Goal: Check status: Check status

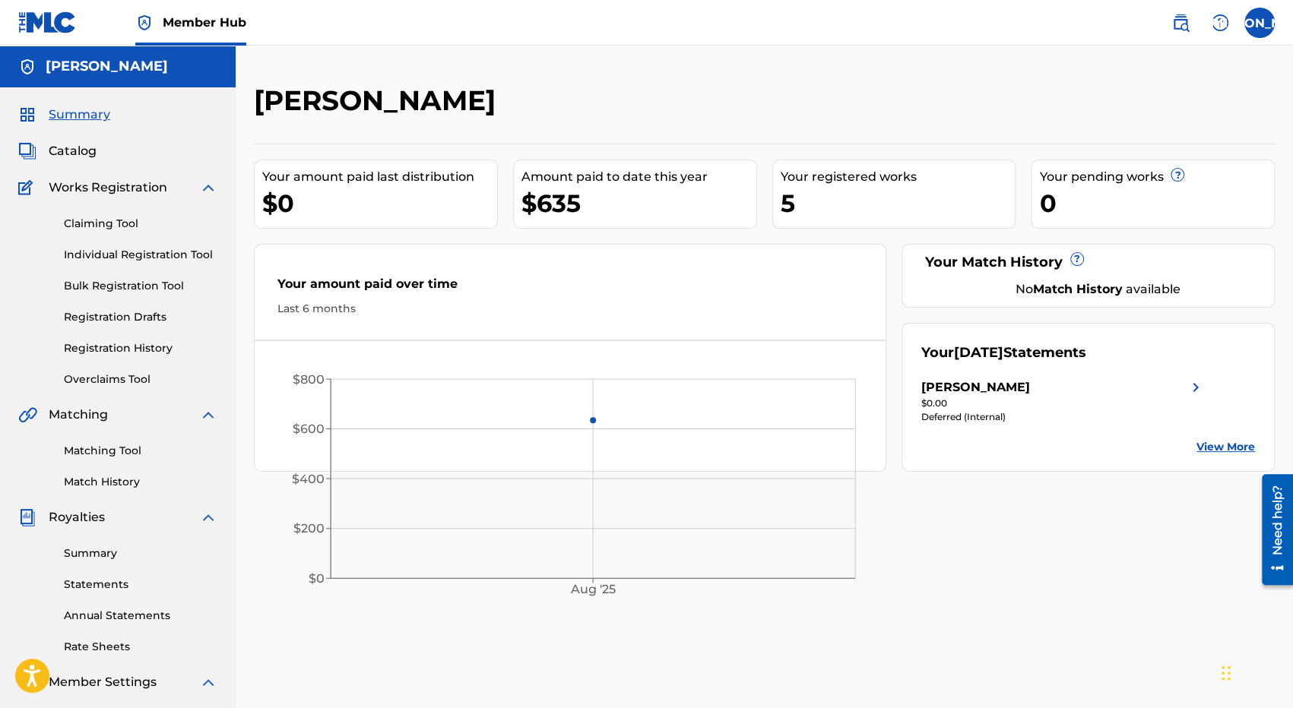
click at [1153, 404] on div "$0.00" at bounding box center [1062, 404] width 283 height 14
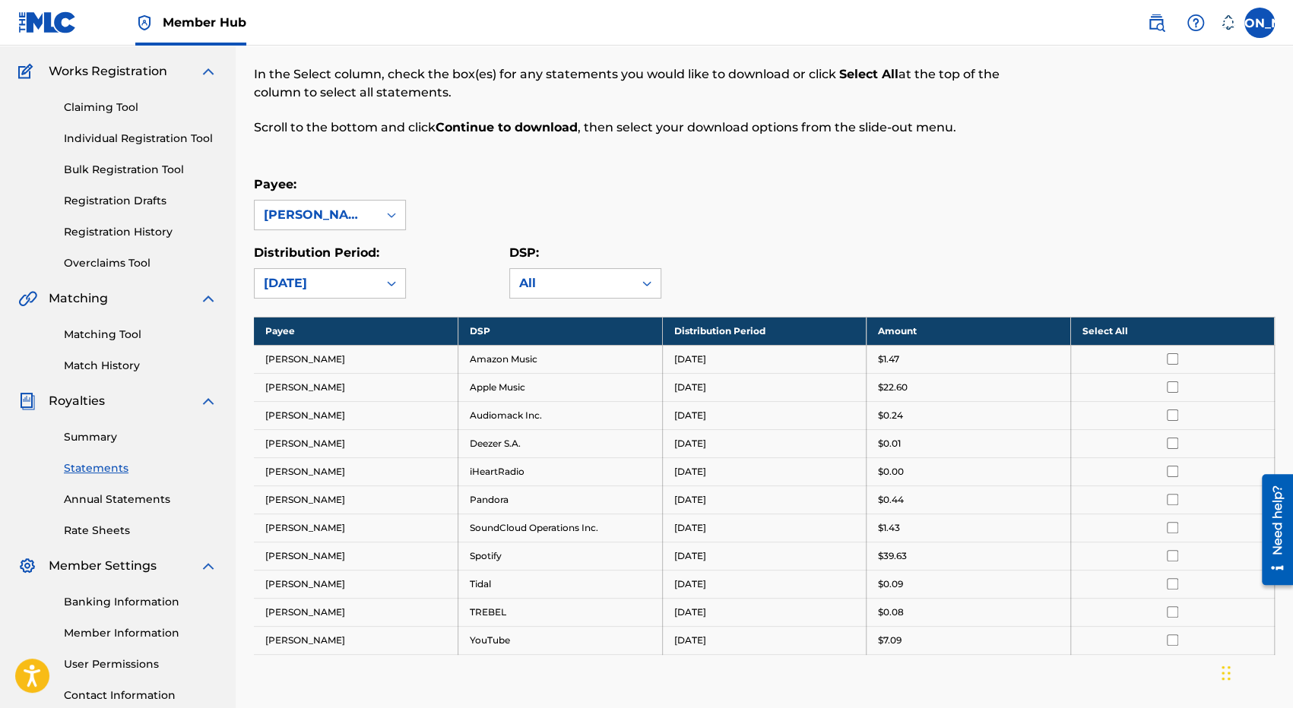
scroll to position [152, 0]
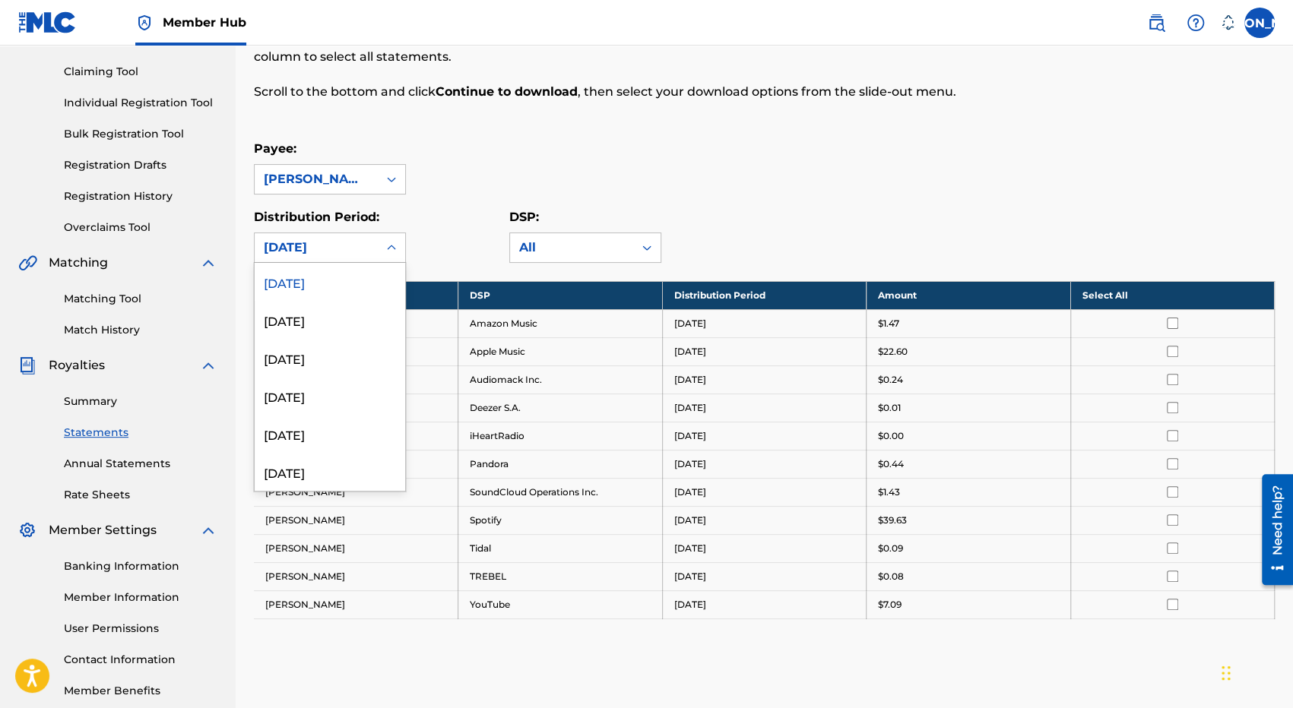
click at [344, 250] on div "[DATE]" at bounding box center [316, 248] width 105 height 18
click at [321, 311] on div "[DATE]" at bounding box center [330, 320] width 150 height 38
click at [335, 249] on div "[DATE]" at bounding box center [316, 248] width 105 height 18
click at [316, 356] on div "[DATE]" at bounding box center [330, 358] width 150 height 38
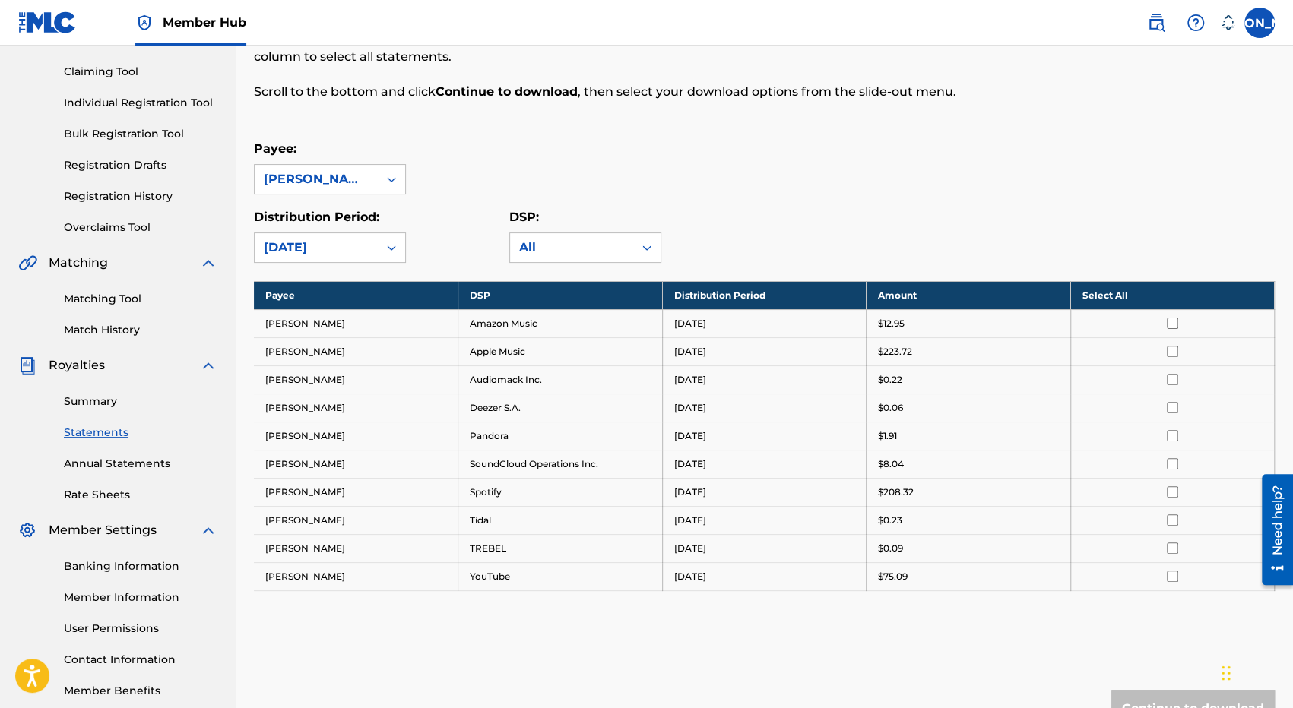
click at [337, 264] on div "Royalty Statements Select your desired payee from the Payee drop-down menu. The…" at bounding box center [764, 360] width 1021 height 857
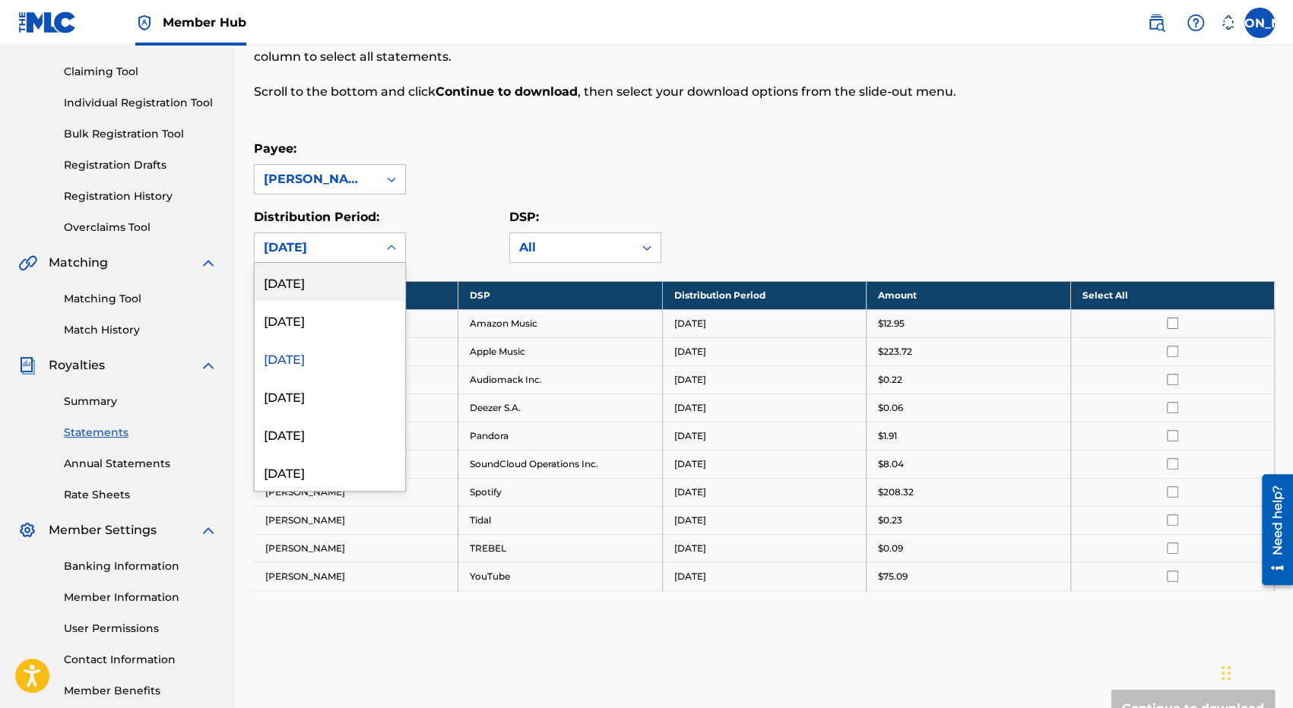
click at [336, 243] on div "[DATE]" at bounding box center [316, 248] width 105 height 18
click at [341, 318] on div "[DATE]" at bounding box center [330, 320] width 150 height 38
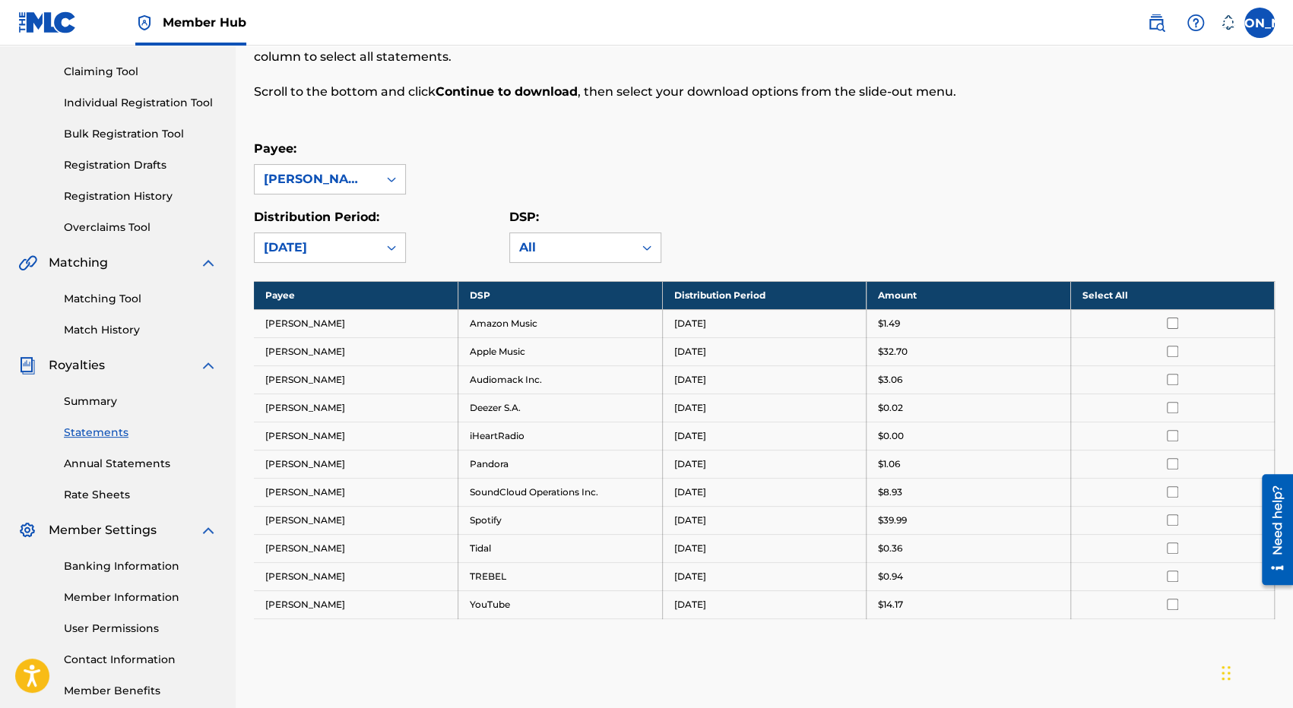
click at [343, 247] on div "[DATE]" at bounding box center [316, 248] width 105 height 18
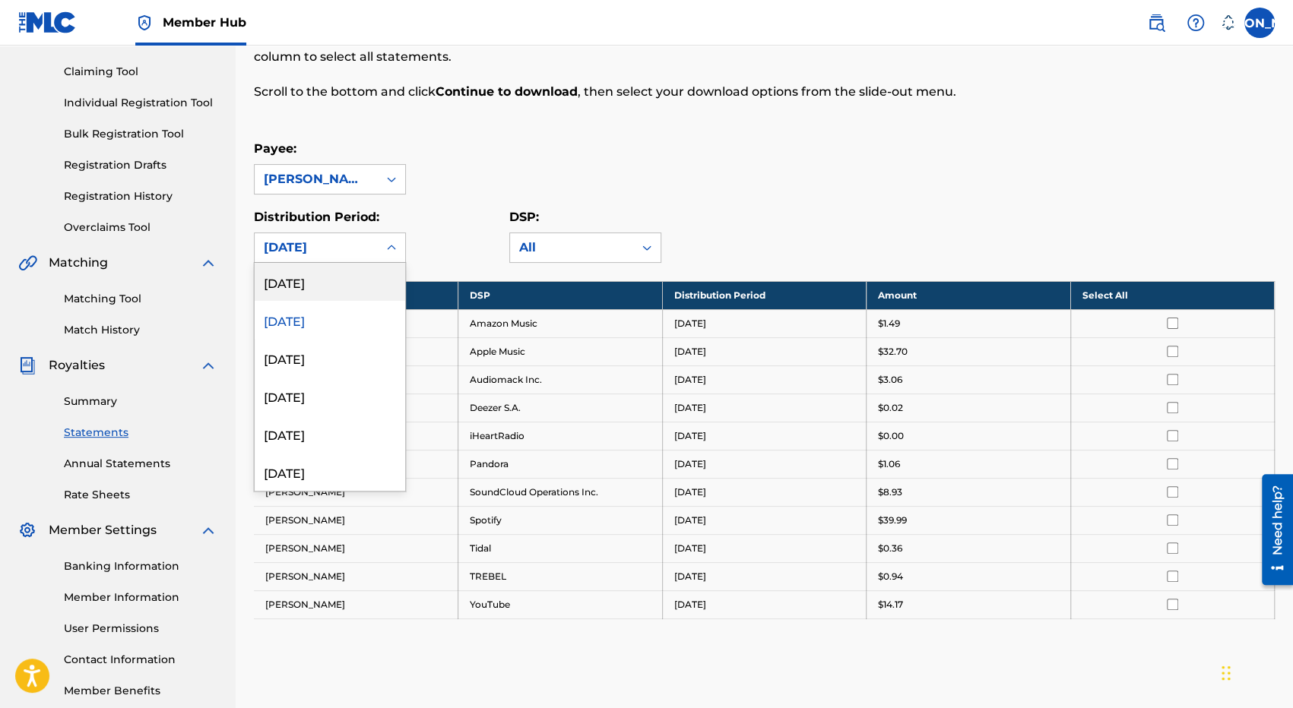
click at [321, 284] on div "[DATE]" at bounding box center [330, 282] width 150 height 38
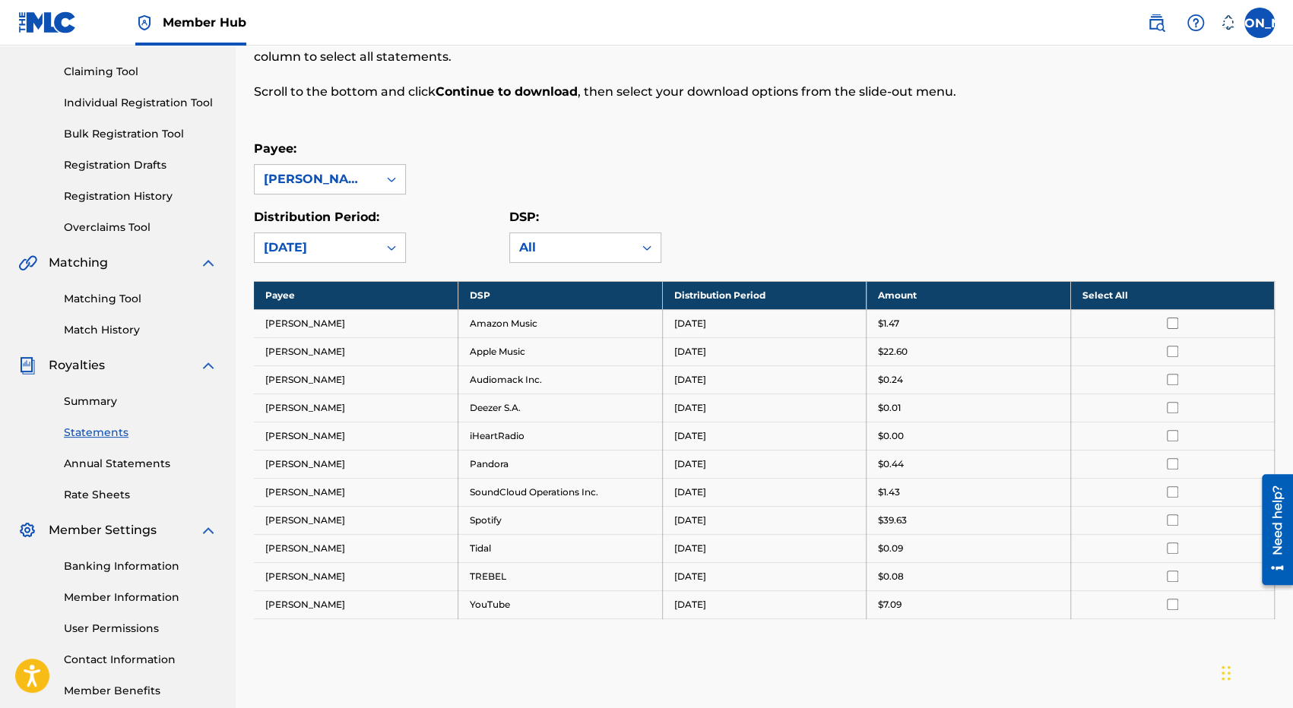
click at [331, 255] on div "[DATE]" at bounding box center [316, 248] width 105 height 18
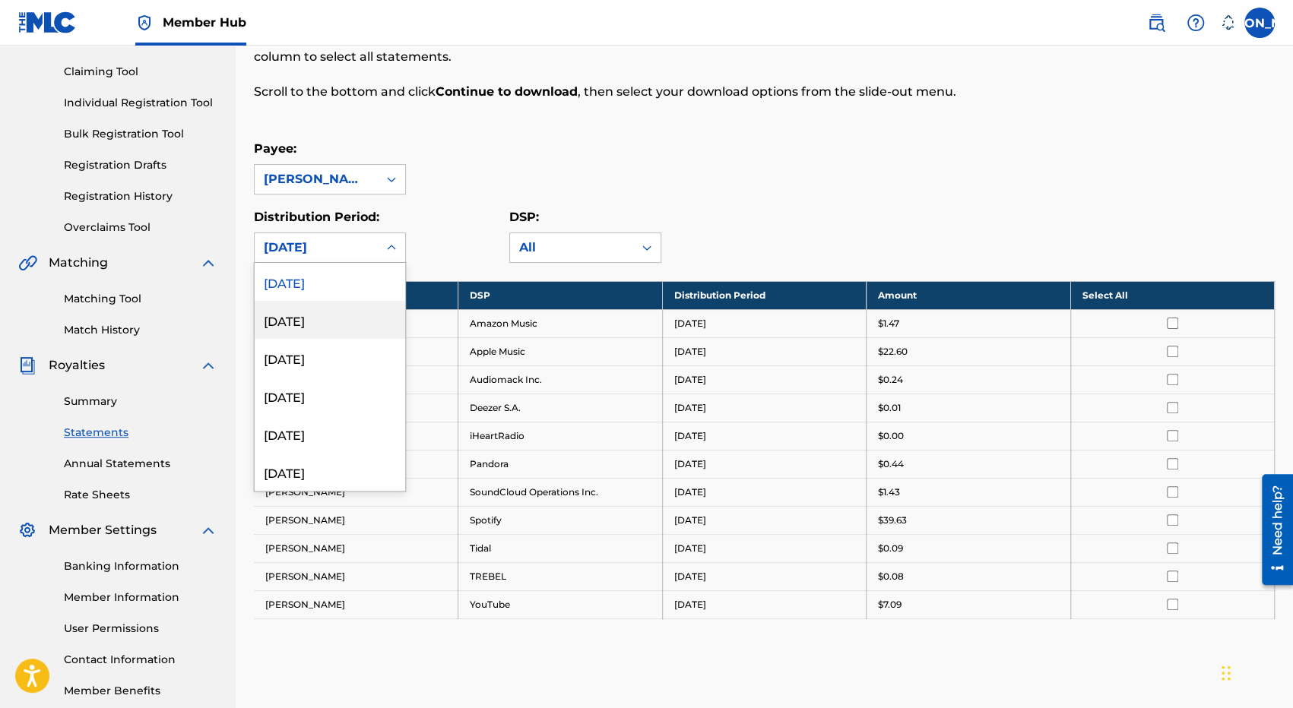
click at [316, 308] on div "[DATE]" at bounding box center [330, 320] width 150 height 38
click at [340, 258] on div "[DATE]" at bounding box center [316, 247] width 123 height 29
click at [327, 277] on div "[DATE]" at bounding box center [330, 282] width 150 height 38
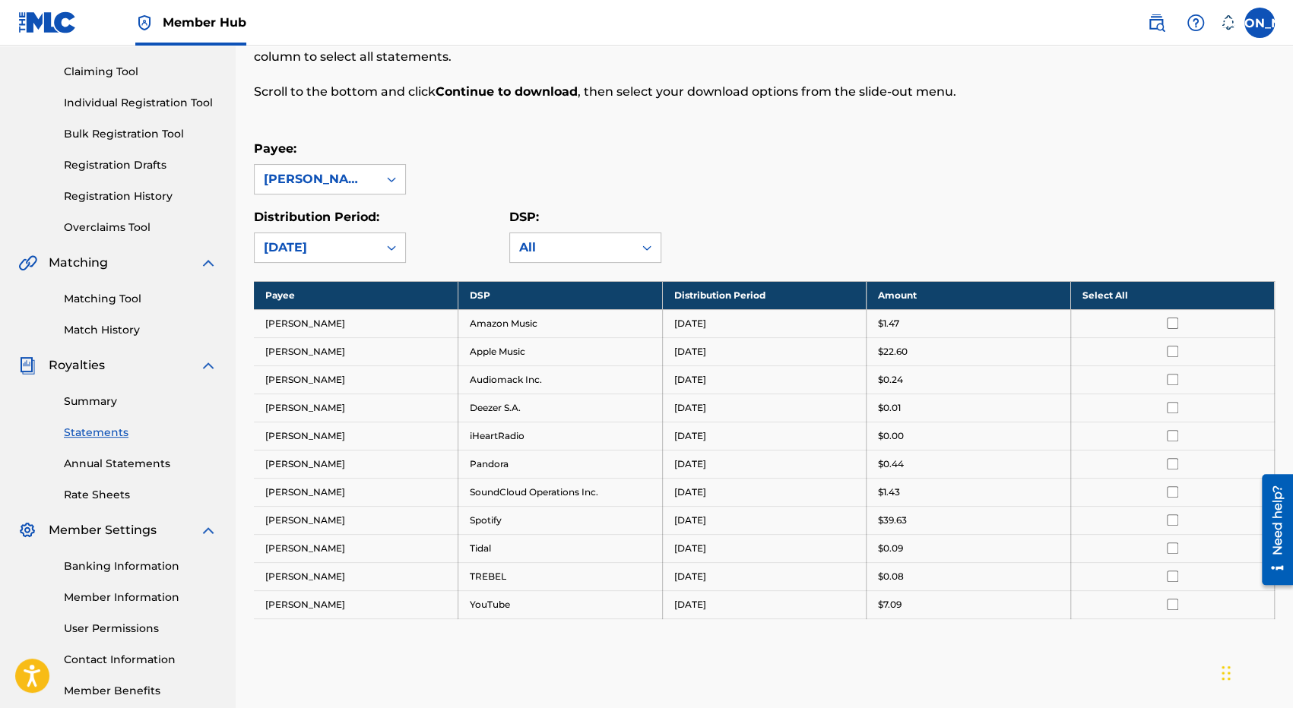
click at [343, 252] on div "[DATE]" at bounding box center [316, 248] width 105 height 18
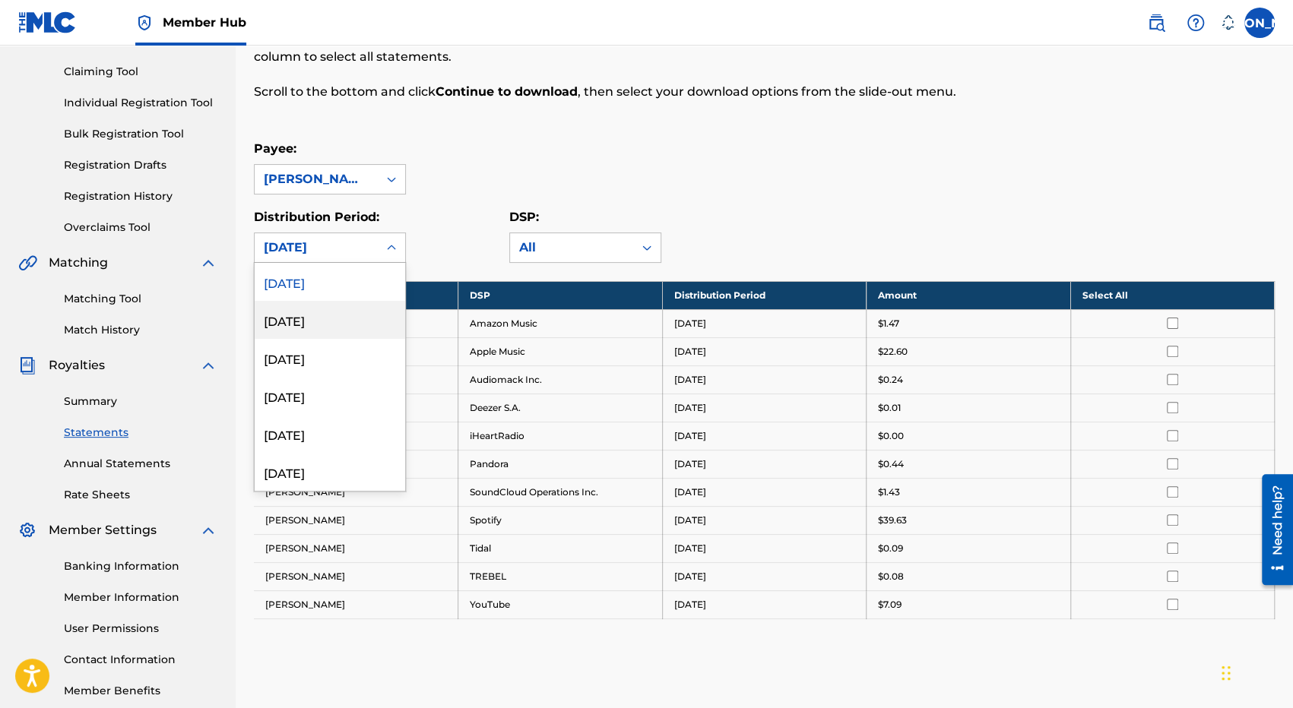
click at [314, 319] on div "[DATE]" at bounding box center [330, 320] width 150 height 38
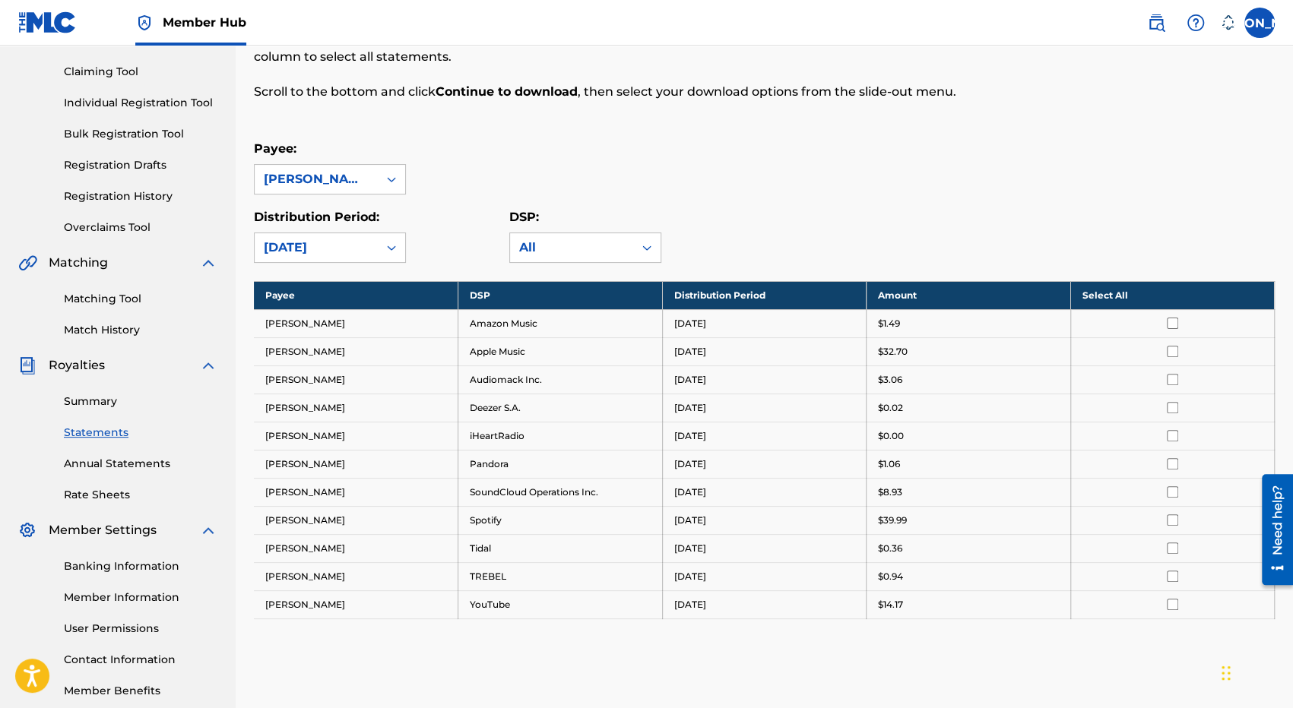
click at [336, 255] on div "[DATE]" at bounding box center [316, 248] width 105 height 18
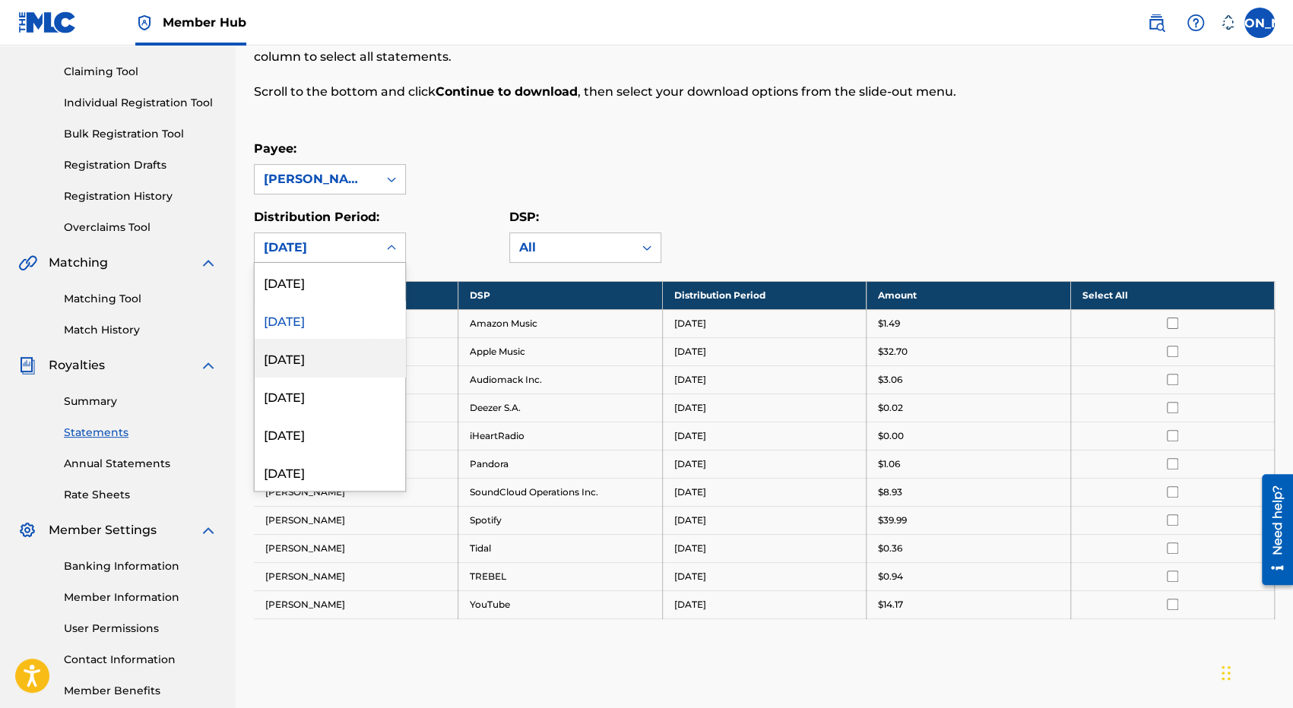
click at [297, 362] on div "[DATE]" at bounding box center [330, 358] width 150 height 38
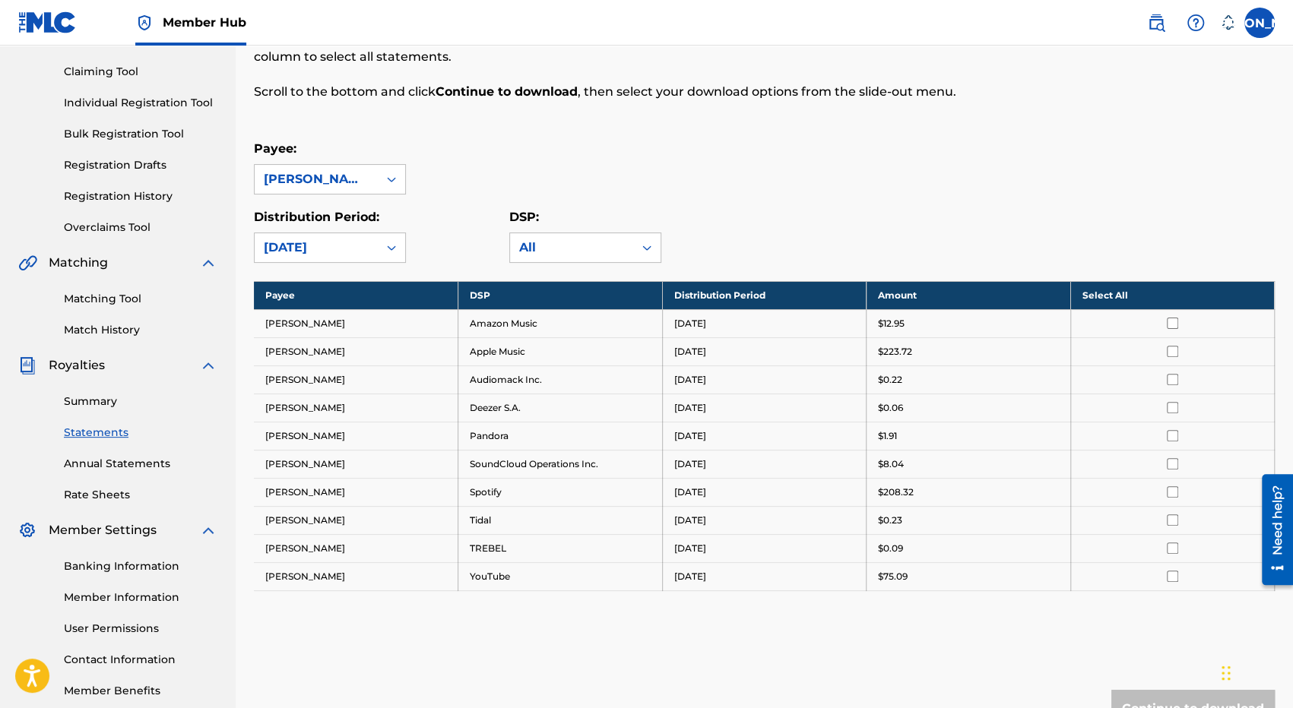
click at [321, 244] on div "[DATE]" at bounding box center [316, 248] width 105 height 18
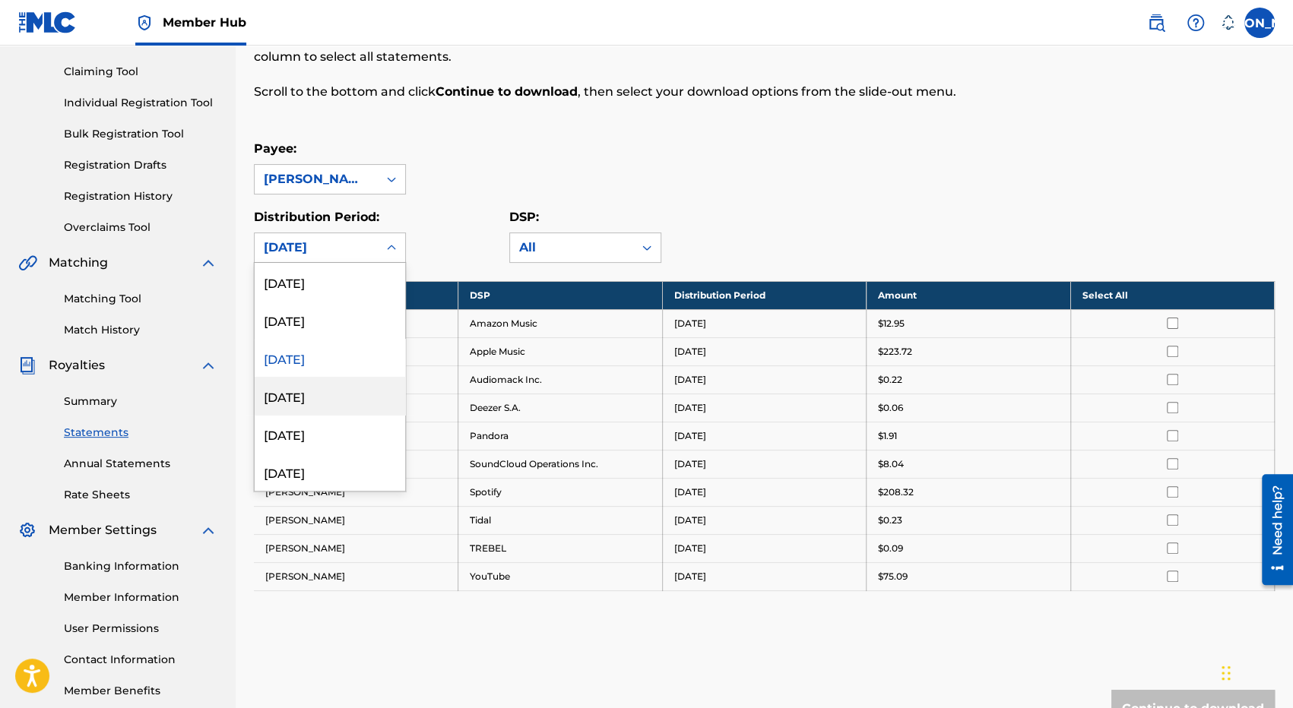
click at [333, 400] on div "[DATE]" at bounding box center [330, 396] width 150 height 38
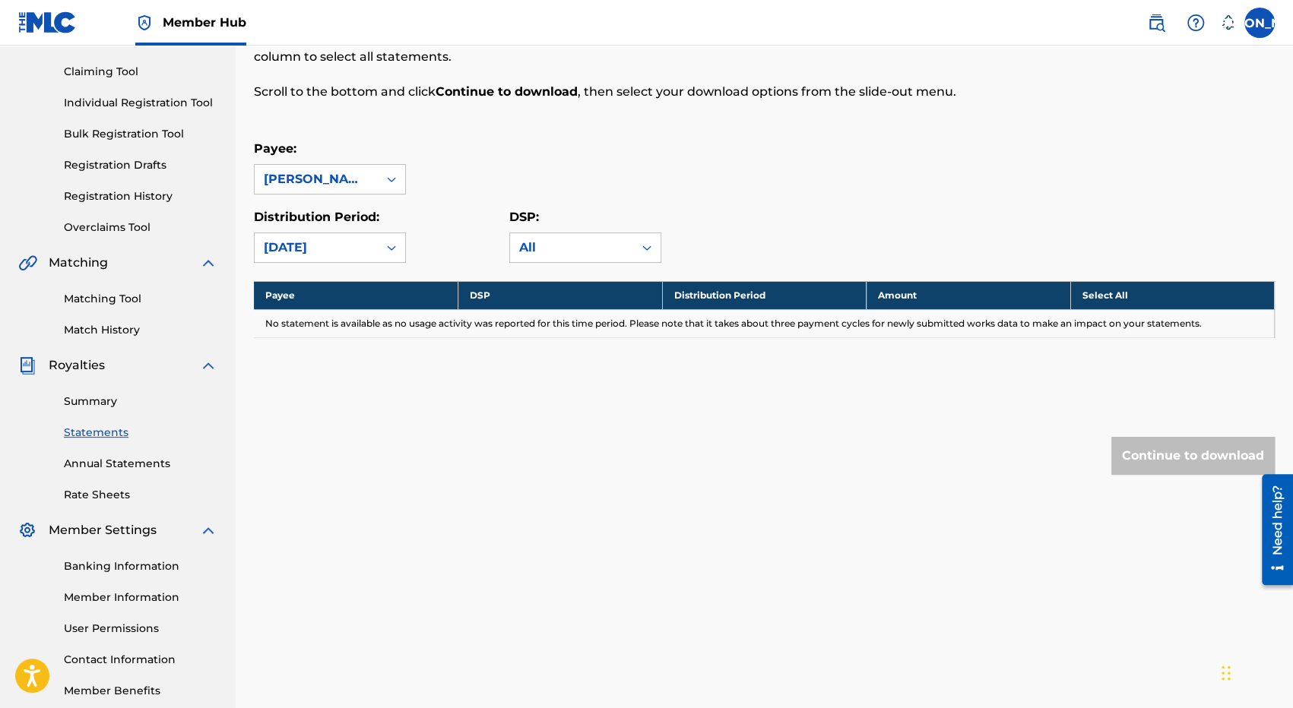
click at [106, 388] on div "Summary Statements Annual Statements Rate Sheets" at bounding box center [117, 439] width 199 height 128
click at [103, 399] on link "Summary" at bounding box center [140, 402] width 153 height 16
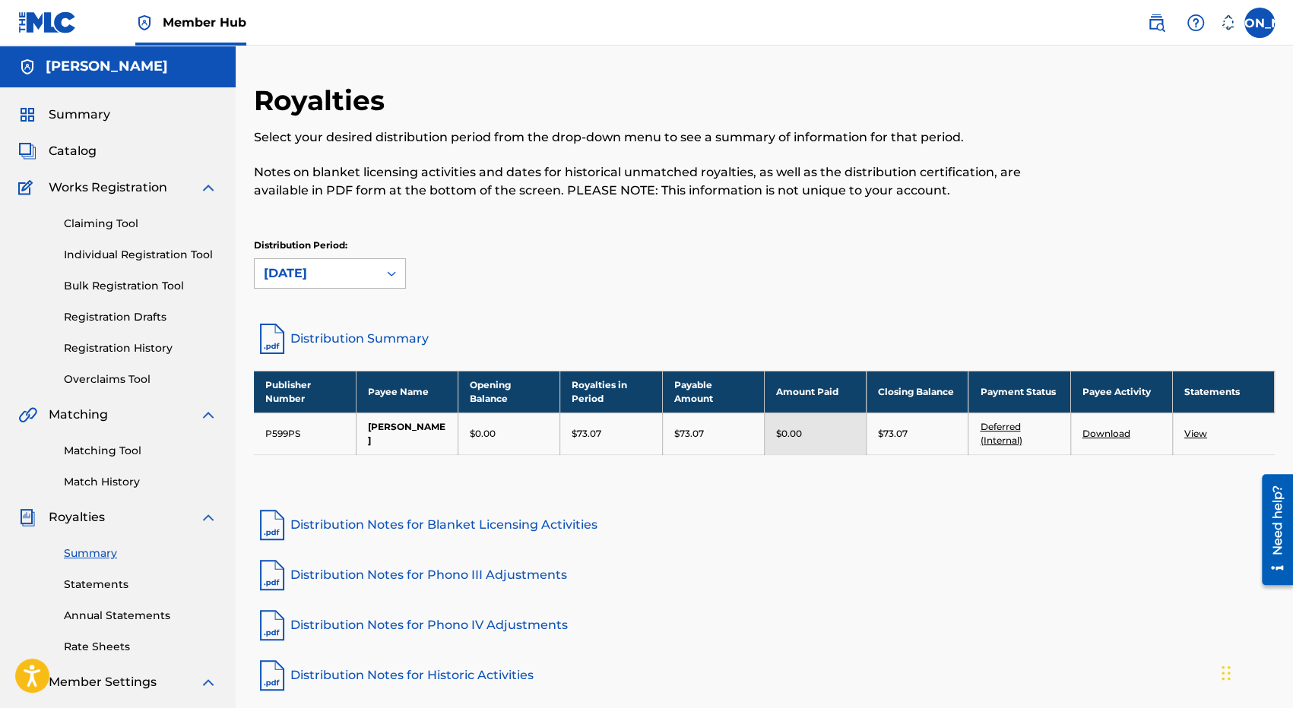
click at [348, 284] on div "[DATE]" at bounding box center [316, 273] width 123 height 29
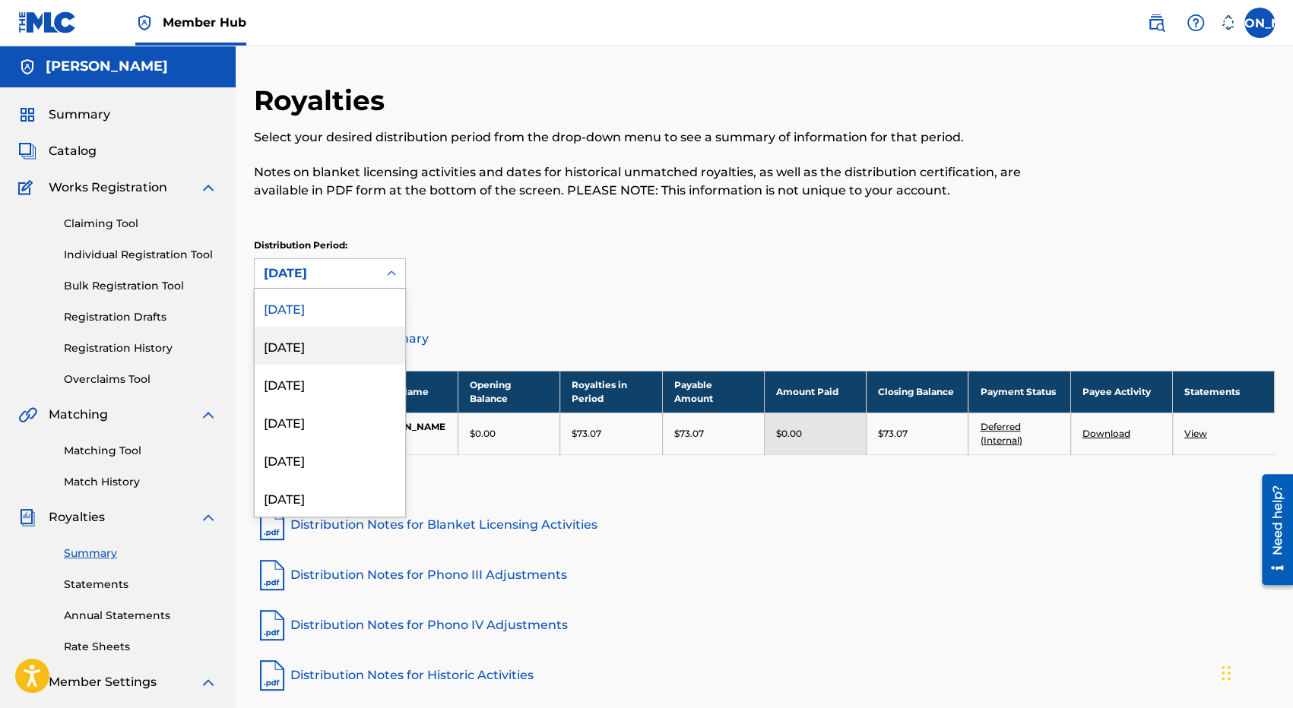
click at [331, 352] on div "[DATE]" at bounding box center [330, 346] width 150 height 38
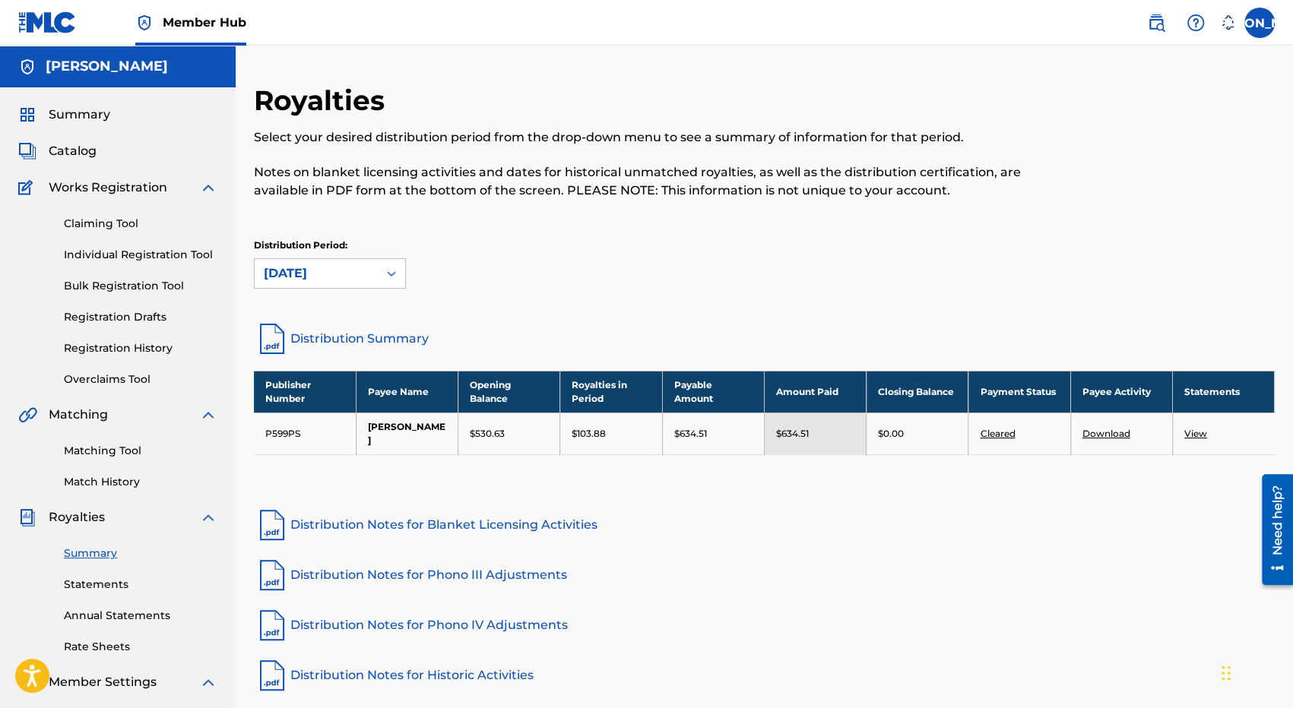
click at [329, 277] on div "[DATE]" at bounding box center [316, 273] width 105 height 18
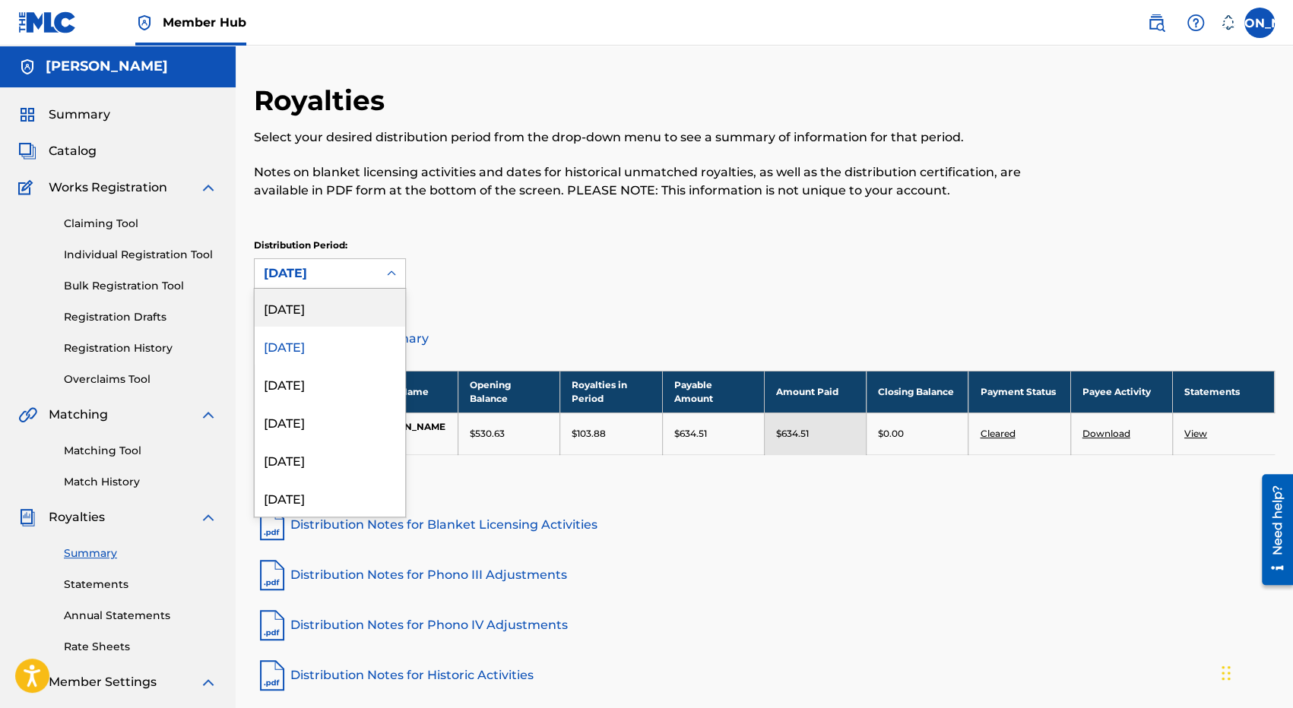
click at [331, 299] on div "[DATE]" at bounding box center [330, 308] width 150 height 38
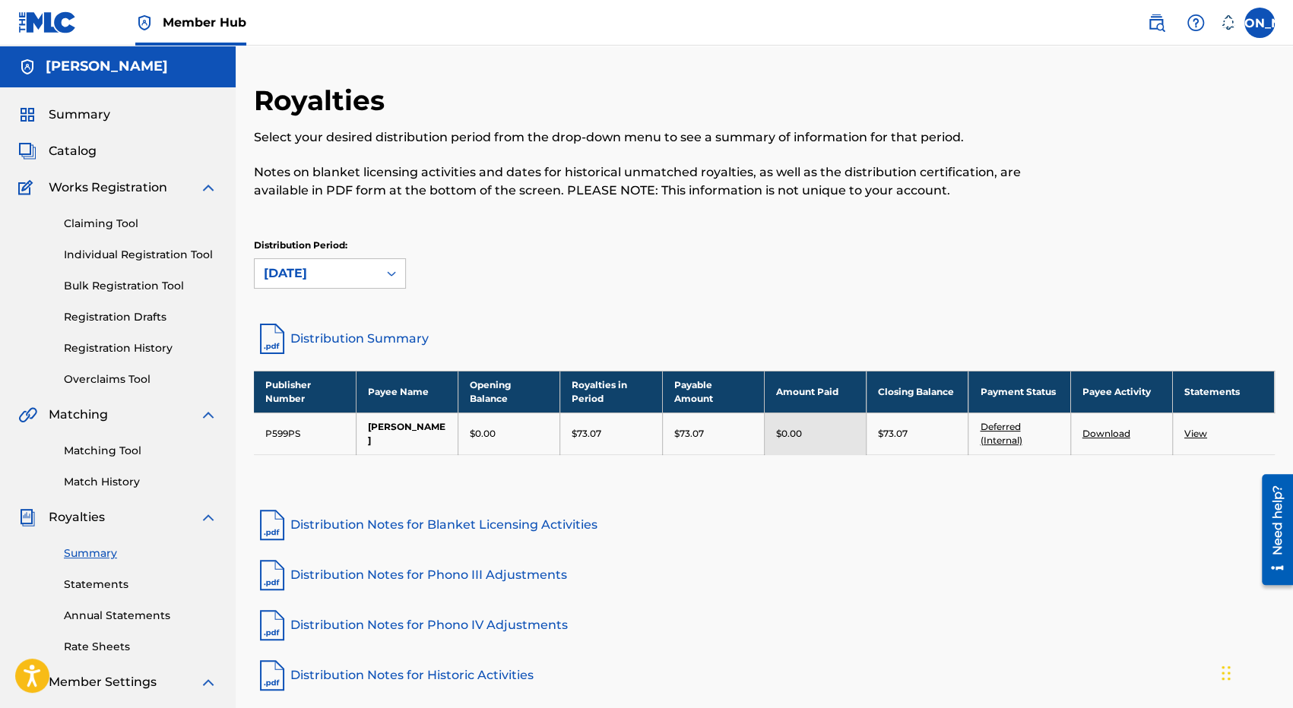
click at [989, 437] on link "Deferred (Internal)" at bounding box center [1000, 433] width 42 height 25
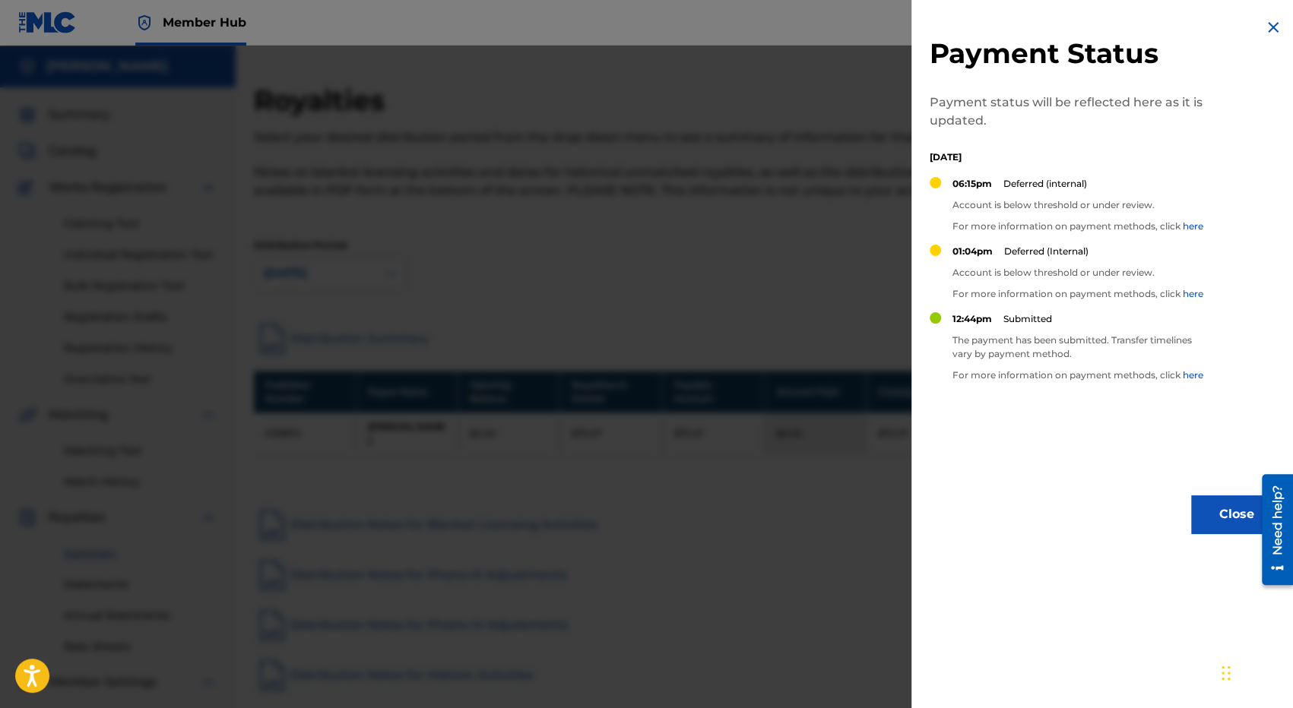
click at [882, 220] on div at bounding box center [646, 400] width 1293 height 708
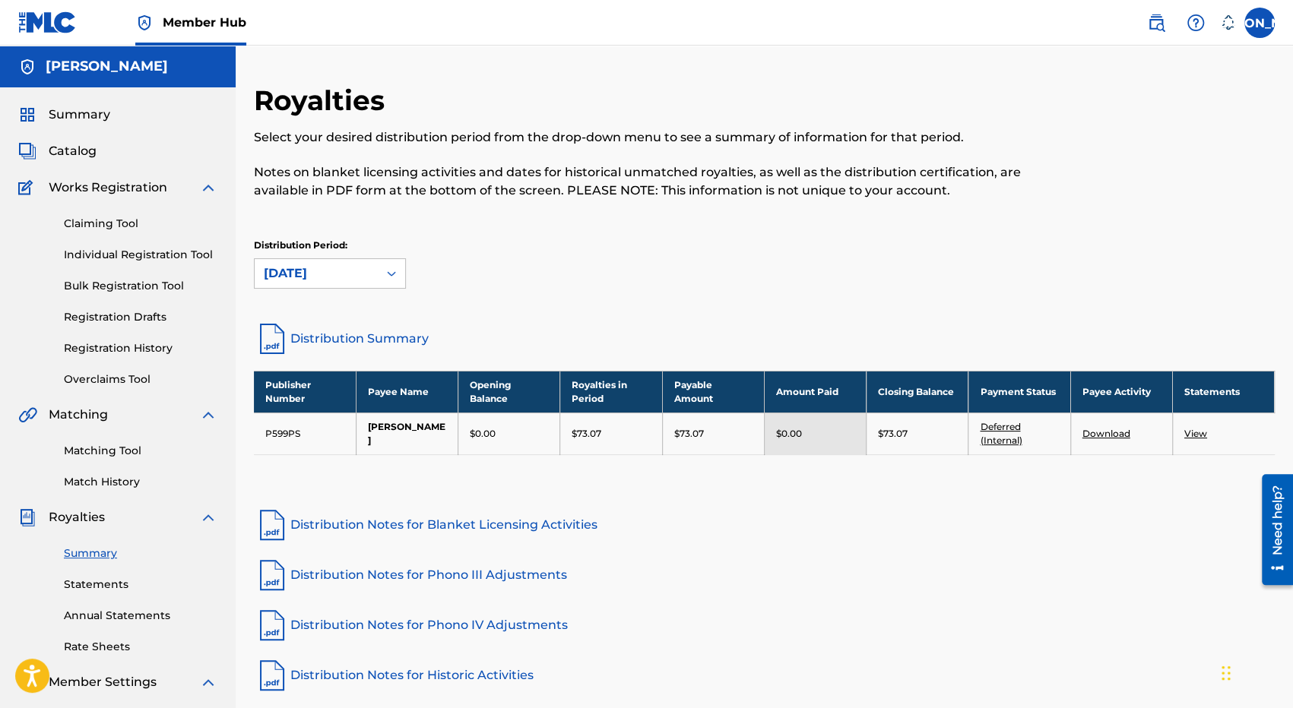
click at [142, 60] on h5 "[PERSON_NAME]" at bounding box center [107, 66] width 122 height 17
